Goal: Find specific page/section: Find specific page/section

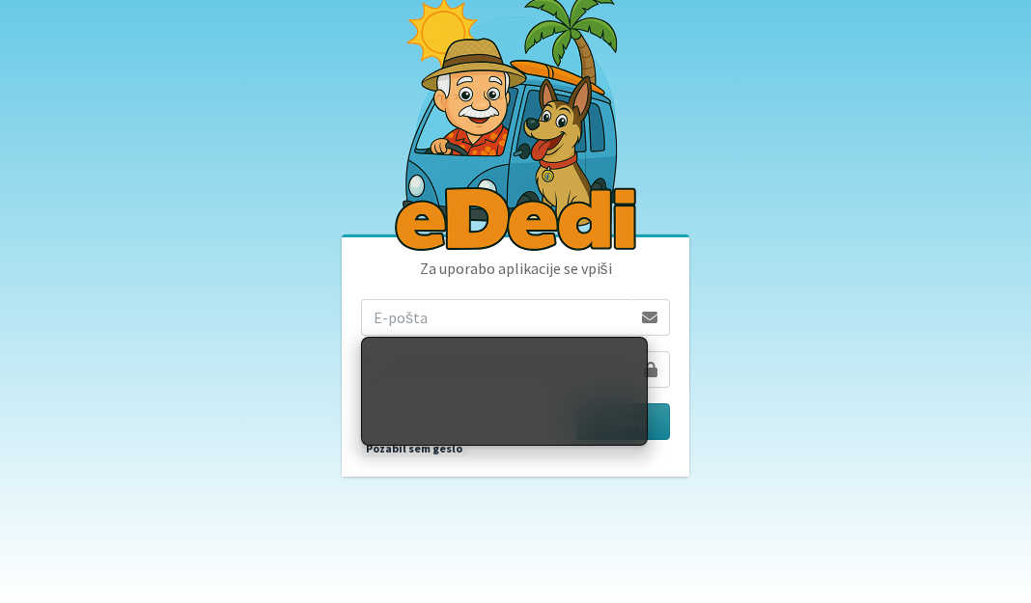
type input "ziga.dobnikar@protonmail.com"
click at [655, 423] on button "Prijava" at bounding box center [623, 422] width 94 height 37
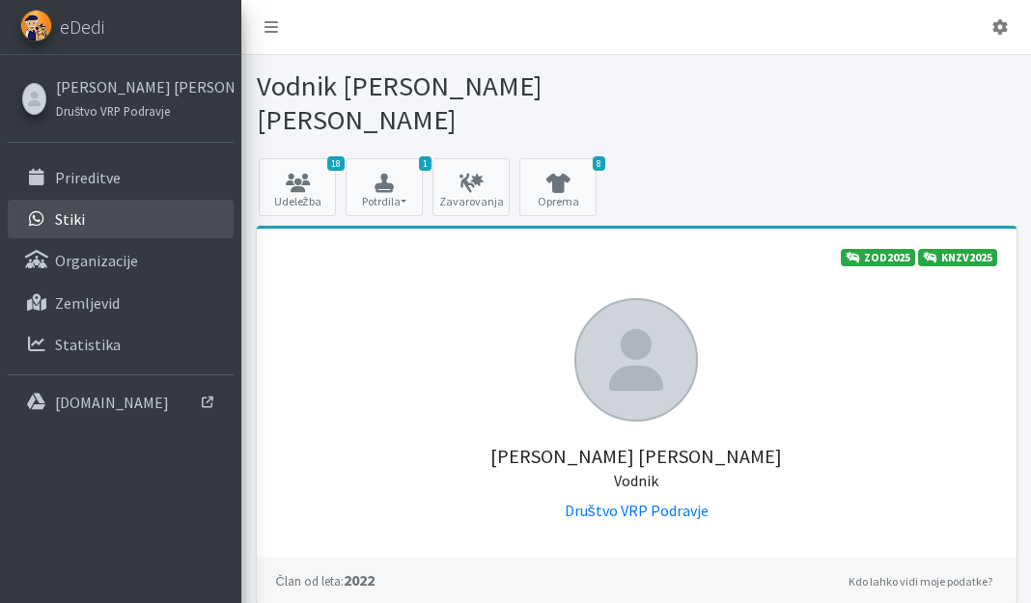
click at [104, 213] on link "Stiki" at bounding box center [121, 219] width 226 height 39
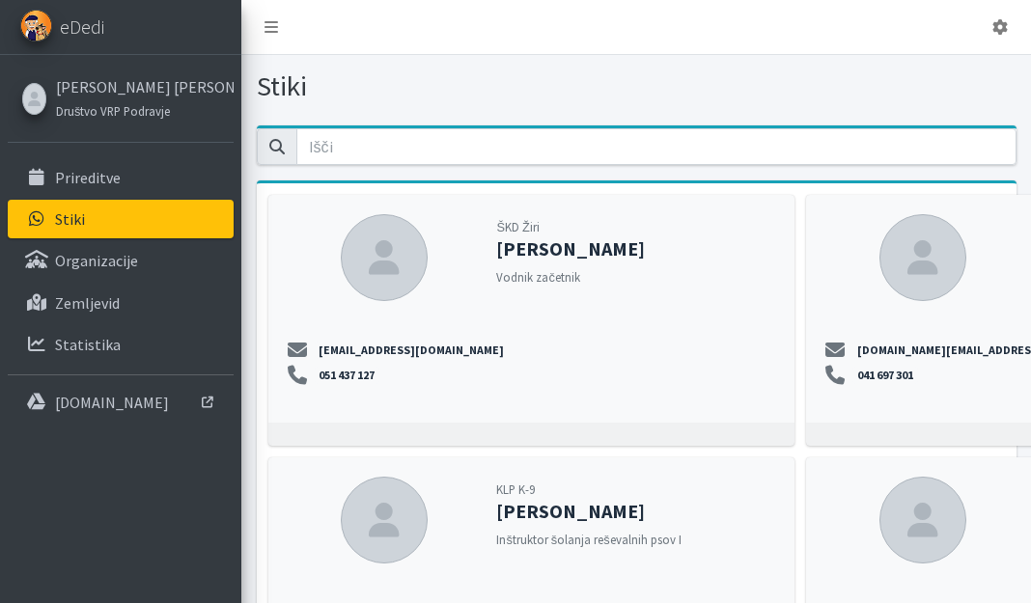
click at [101, 180] on p "Prireditve" at bounding box center [88, 177] width 66 height 19
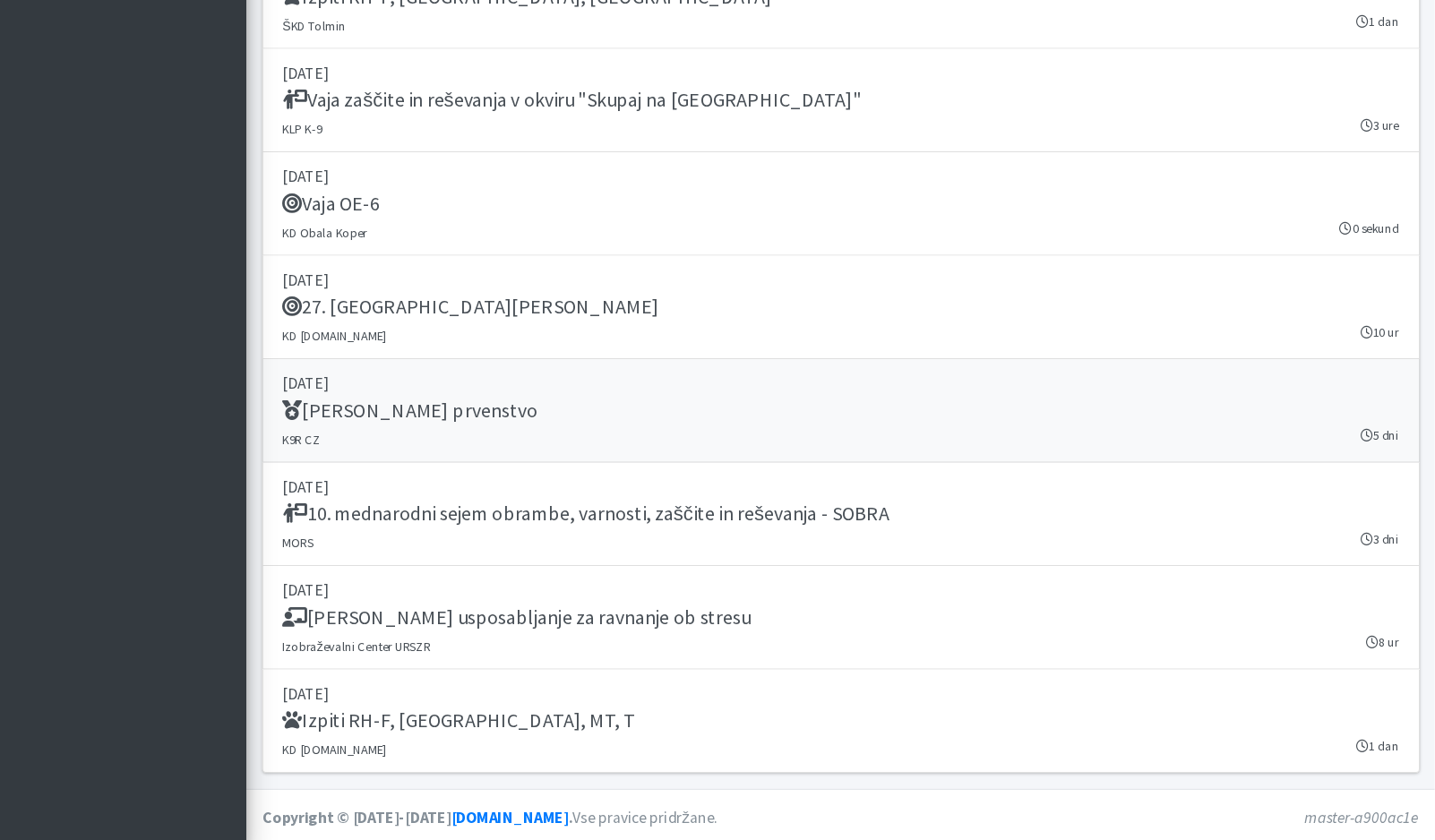
scroll to position [3327, 0]
